Goal: Navigation & Orientation: Find specific page/section

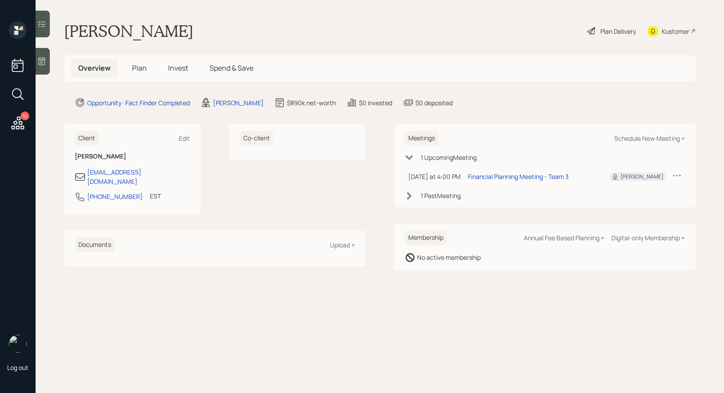
click at [145, 71] on span "Plan" at bounding box center [139, 68] width 15 height 10
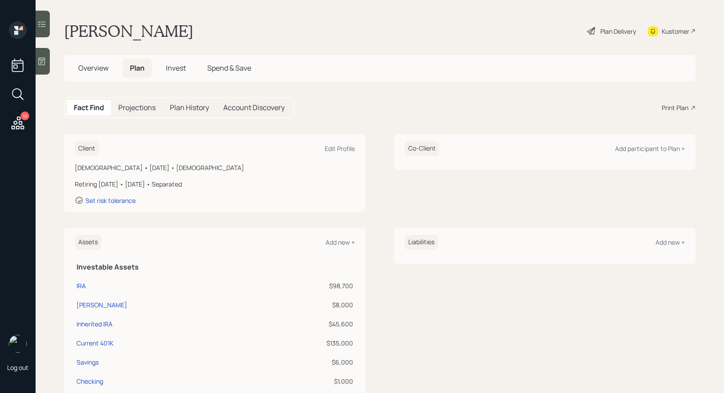
click at [594, 29] on icon at bounding box center [591, 31] width 11 height 11
